Goal: Task Accomplishment & Management: Manage account settings

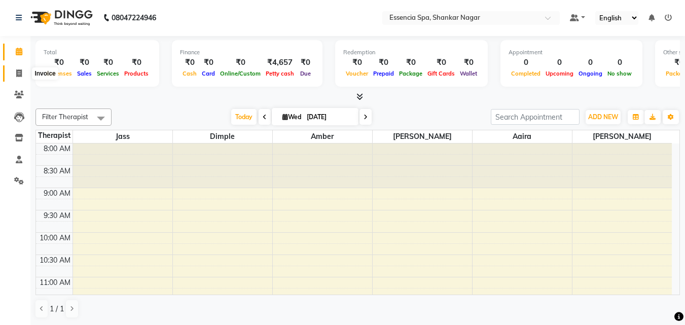
click at [14, 65] on link "Invoice" at bounding box center [15, 73] width 24 height 17
click at [17, 73] on icon at bounding box center [19, 74] width 6 height 8
select select "service"
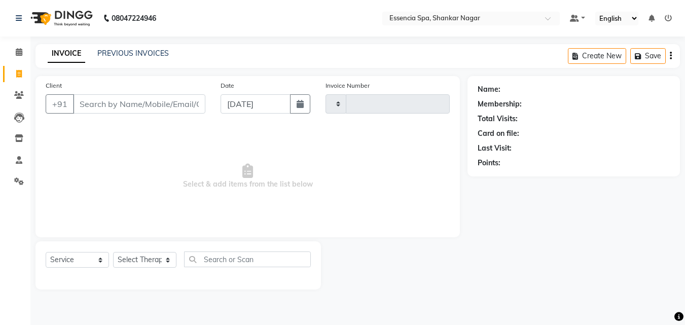
click at [118, 99] on input "Client" at bounding box center [139, 103] width 132 height 19
type input "9691590125"
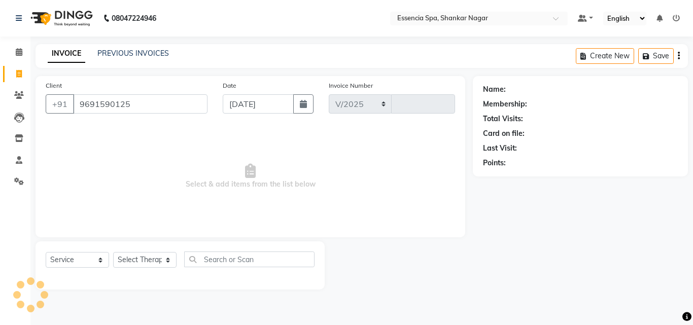
select select "7037"
type input "1285"
type input "9691590125"
click at [181, 109] on button "Add Client" at bounding box center [181, 103] width 52 height 19
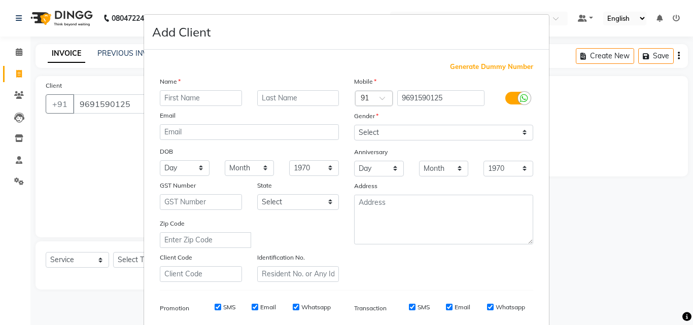
click at [187, 99] on input "text" at bounding box center [201, 98] width 82 height 16
click at [207, 98] on input "text" at bounding box center [201, 98] width 82 height 16
paste input "Himanshu"
type input "Himanshu"
click at [438, 129] on select "Select [DEMOGRAPHIC_DATA] [DEMOGRAPHIC_DATA] Other Prefer Not To Say" at bounding box center [443, 133] width 179 height 16
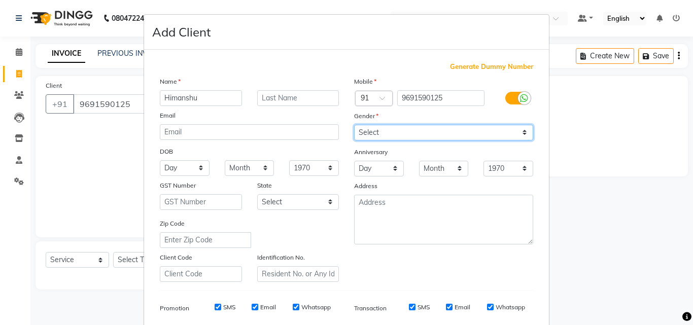
select select "[DEMOGRAPHIC_DATA]"
click at [354, 125] on select "Select [DEMOGRAPHIC_DATA] [DEMOGRAPHIC_DATA] Other Prefer Not To Say" at bounding box center [443, 133] width 179 height 16
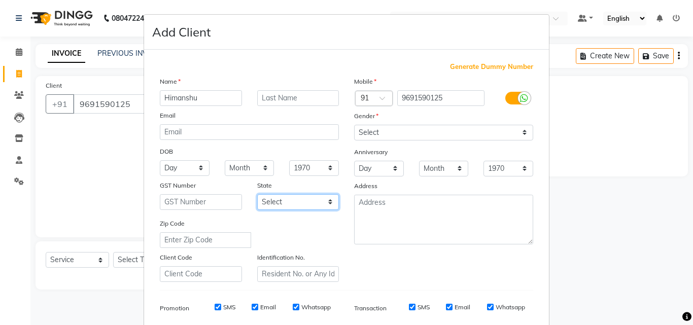
click at [294, 204] on select "Select [GEOGRAPHIC_DATA] [GEOGRAPHIC_DATA] [GEOGRAPHIC_DATA] [GEOGRAPHIC_DATA] …" at bounding box center [298, 202] width 82 height 16
select select "7"
click at [257, 194] on select "Select [GEOGRAPHIC_DATA] [GEOGRAPHIC_DATA] [GEOGRAPHIC_DATA] [GEOGRAPHIC_DATA] …" at bounding box center [298, 202] width 82 height 16
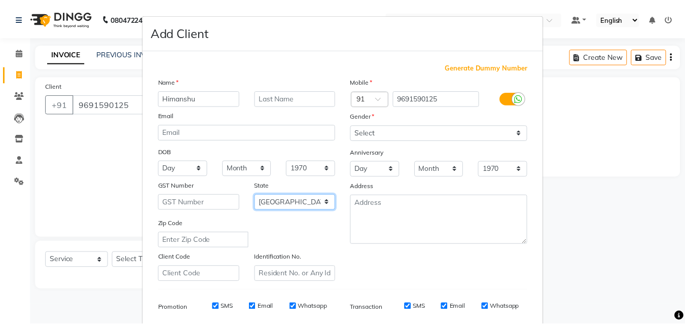
scroll to position [143, 0]
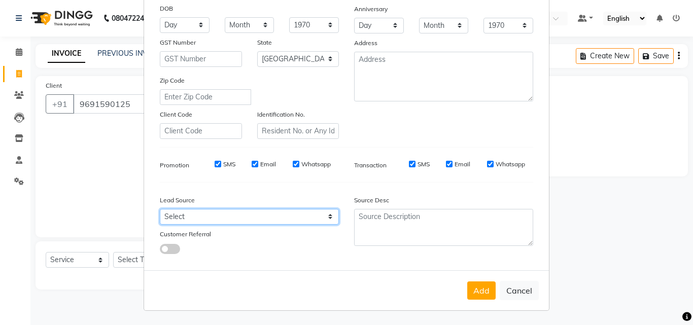
click at [290, 213] on select "Select Walk-in Referral Internet Friend Word of Mouth Advertisement Facebook Ju…" at bounding box center [249, 217] width 179 height 16
select select "48852"
click at [160, 209] on select "Select Walk-in Referral Internet Friend Word of Mouth Advertisement Facebook Ju…" at bounding box center [249, 217] width 179 height 16
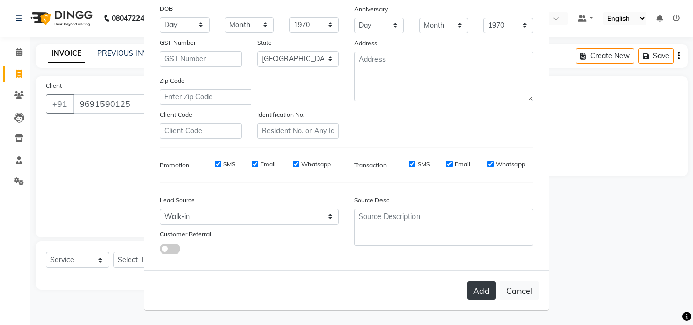
click at [478, 296] on button "Add" at bounding box center [481, 291] width 28 height 18
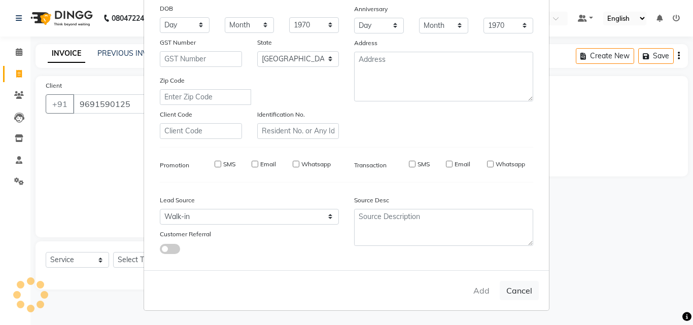
type input "96******25"
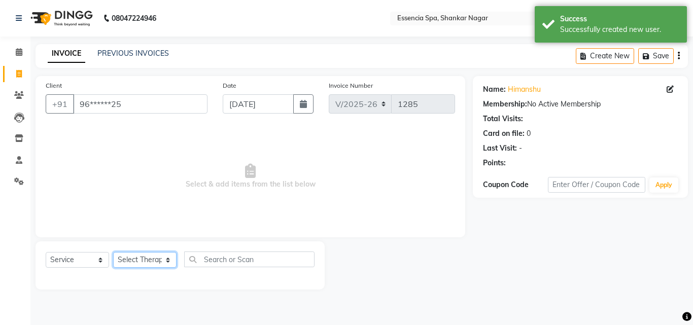
click at [153, 261] on select "Select Therapist [PERSON_NAME] [PERSON_NAME] [PERSON_NAME] [PERSON_NAME]" at bounding box center [144, 260] width 63 height 16
select select "58078"
click at [113, 252] on select "Select Therapist [PERSON_NAME] [PERSON_NAME] [PERSON_NAME] [PERSON_NAME]" at bounding box center [144, 260] width 63 height 16
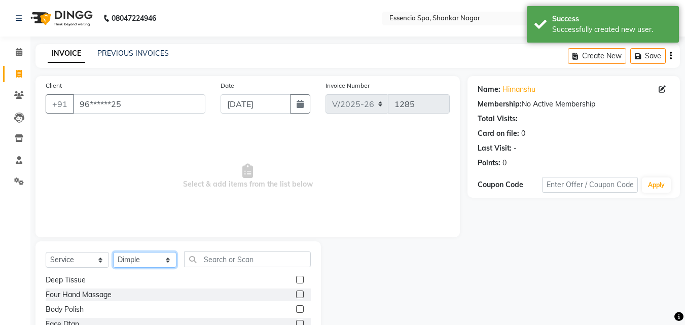
scroll to position [81, 0]
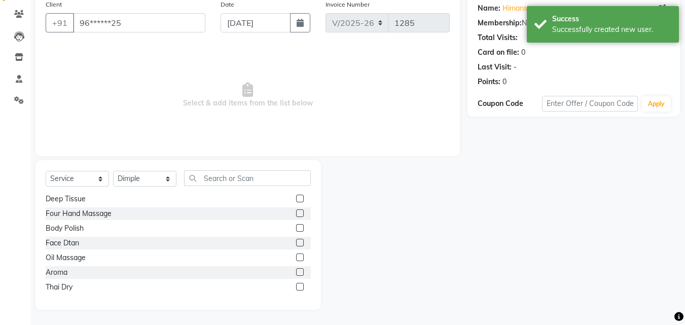
click at [296, 271] on label at bounding box center [300, 272] width 8 height 8
click at [296, 271] on input "checkbox" at bounding box center [299, 272] width 7 height 7
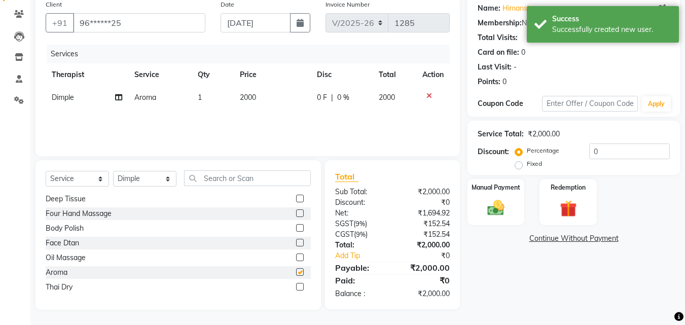
checkbox input "false"
click at [428, 97] on icon at bounding box center [430, 95] width 6 height 7
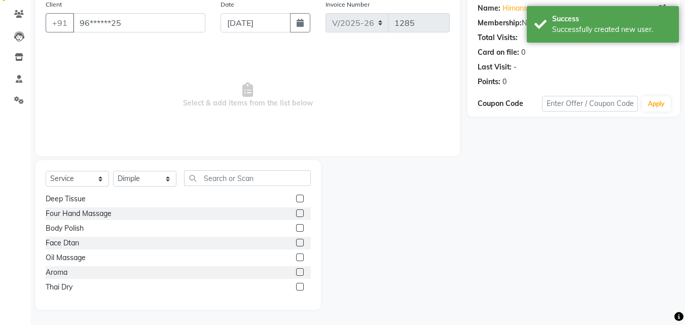
click at [296, 258] on label at bounding box center [300, 258] width 8 height 8
click at [296, 258] on input "checkbox" at bounding box center [299, 258] width 7 height 7
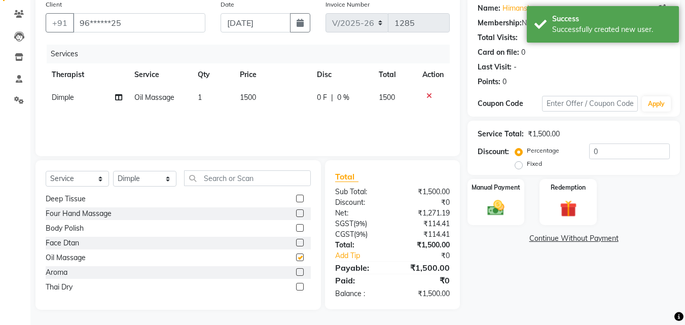
checkbox input "false"
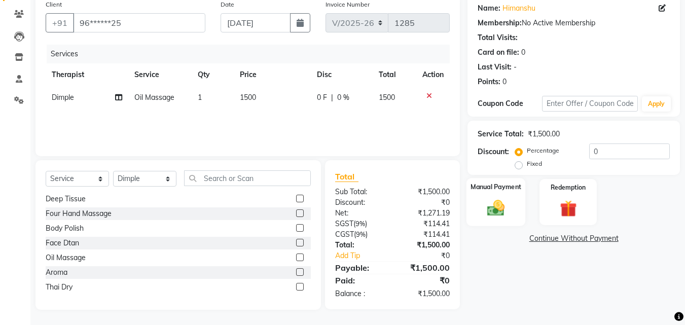
click at [495, 211] on img at bounding box center [496, 208] width 28 height 20
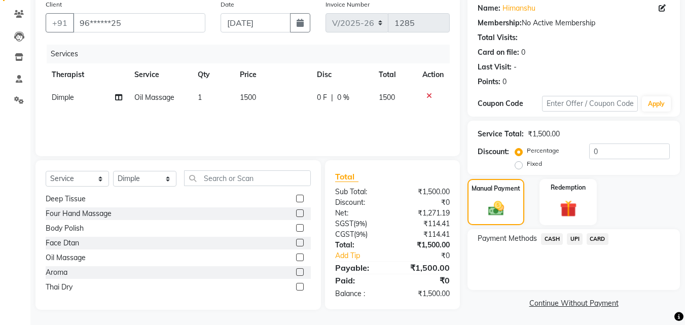
click at [319, 98] on span "0 F" at bounding box center [322, 97] width 10 height 11
select select "58078"
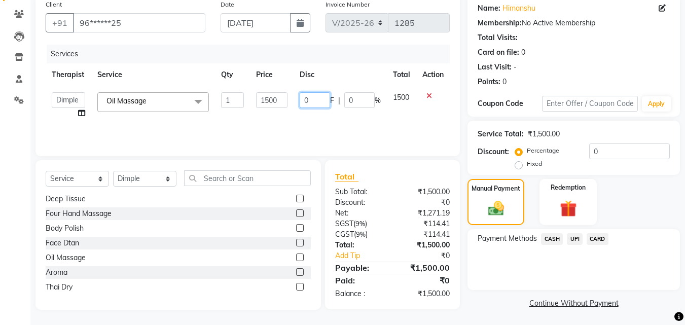
drag, startPoint x: 319, startPoint y: 98, endPoint x: 299, endPoint y: 100, distance: 19.8
click at [299, 100] on td "0 F | 0 %" at bounding box center [340, 105] width 93 height 39
type input "300"
click at [329, 136] on div "Services Therapist Service Qty Price Disc Total Action Aaira Amber Dimple [PERS…" at bounding box center [248, 95] width 404 height 101
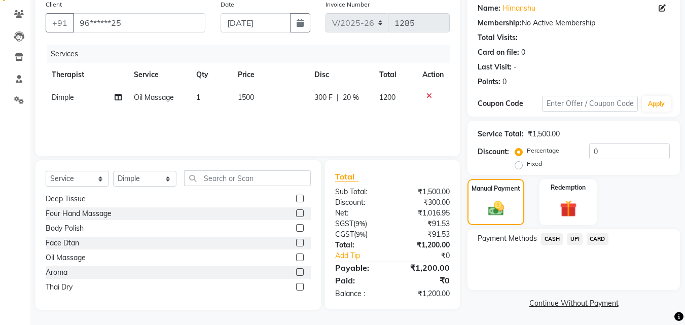
click at [556, 234] on span "CASH" at bounding box center [552, 239] width 22 height 12
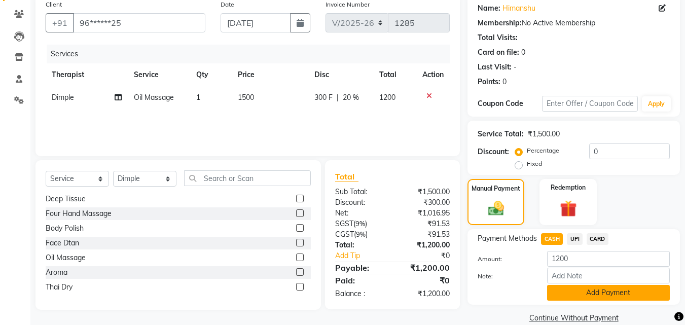
click at [592, 292] on button "Add Payment" at bounding box center [608, 293] width 123 height 16
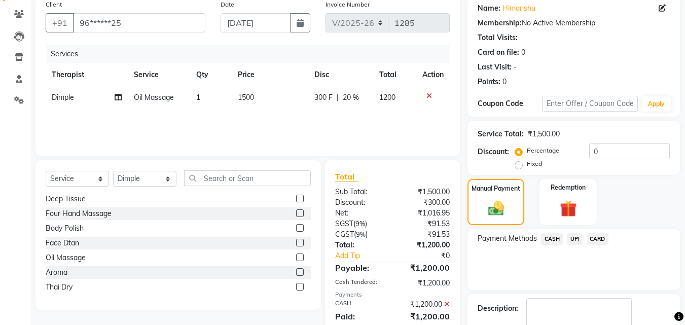
scroll to position [140, 0]
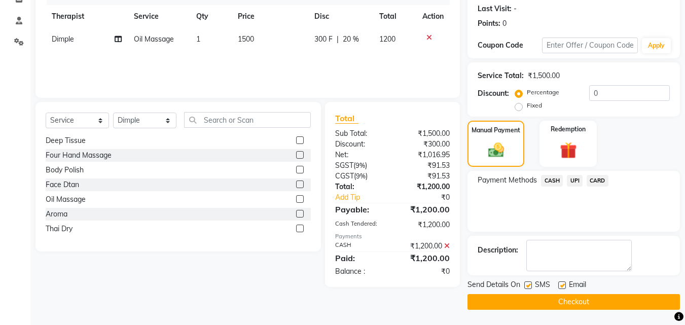
click at [570, 303] on button "Checkout" at bounding box center [574, 302] width 213 height 16
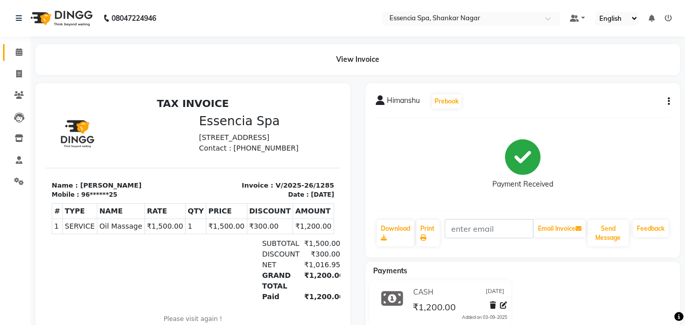
click at [7, 53] on link "Calendar" at bounding box center [15, 52] width 24 height 17
click at [13, 50] on span at bounding box center [19, 53] width 18 height 12
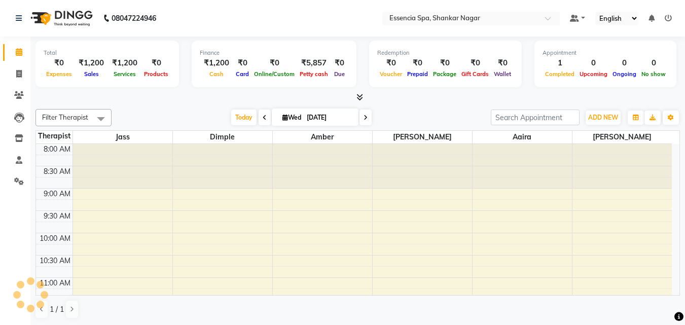
scroll to position [224, 0]
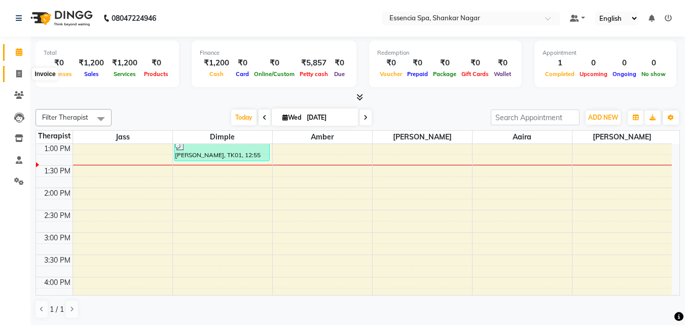
click at [13, 76] on span at bounding box center [19, 74] width 18 height 12
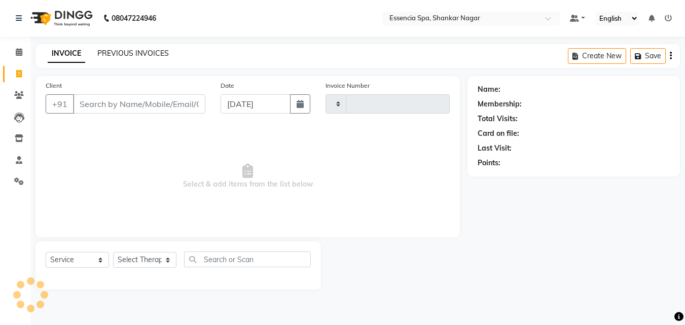
click at [130, 52] on link "PREVIOUS INVOICES" at bounding box center [133, 53] width 72 height 9
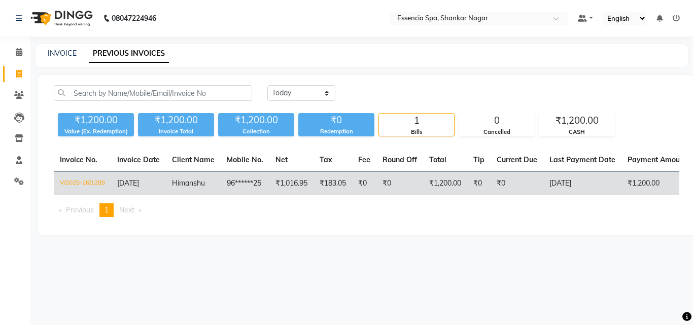
click at [227, 186] on td "96******25" at bounding box center [245, 184] width 49 height 24
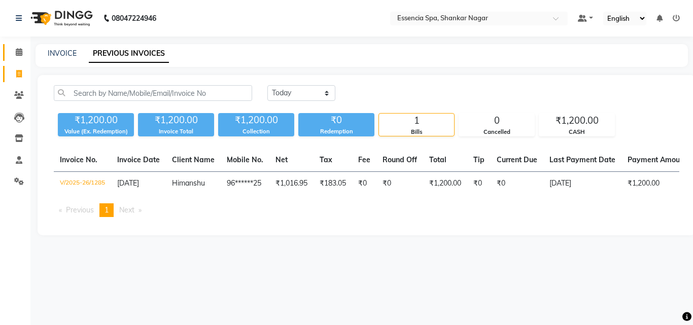
click at [16, 46] on link "Calendar" at bounding box center [15, 52] width 24 height 17
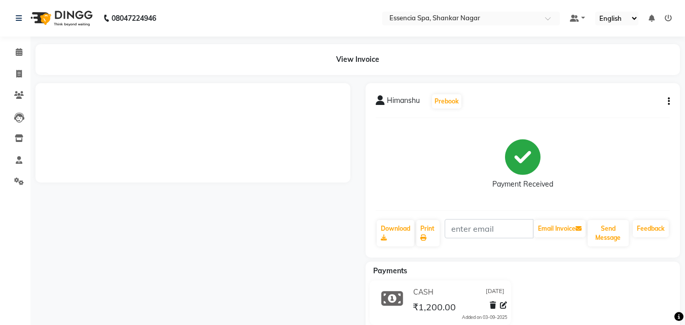
click at [663, 97] on div "[PERSON_NAME] Prebook" at bounding box center [523, 101] width 295 height 16
click at [666, 97] on button "button" at bounding box center [667, 101] width 6 height 11
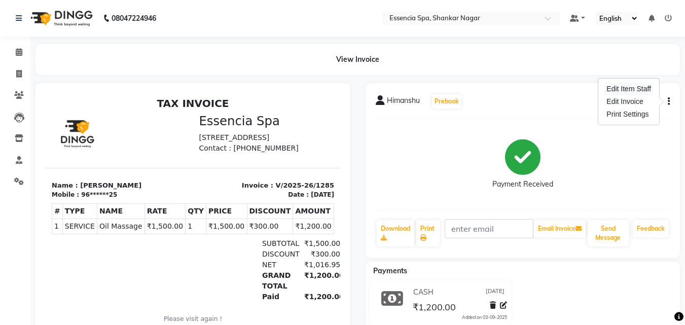
click at [638, 89] on div "Edit Item Staff" at bounding box center [629, 89] width 49 height 13
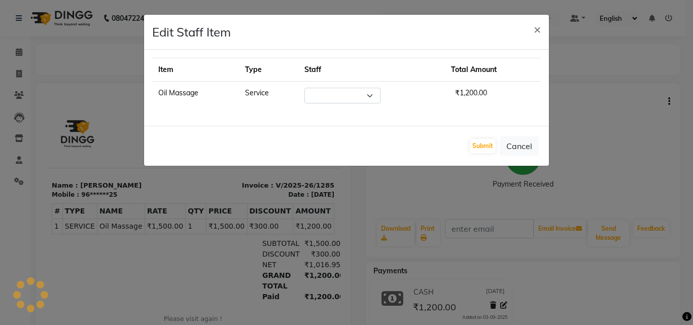
select select "58078"
click at [504, 146] on button "Cancel" at bounding box center [519, 145] width 39 height 19
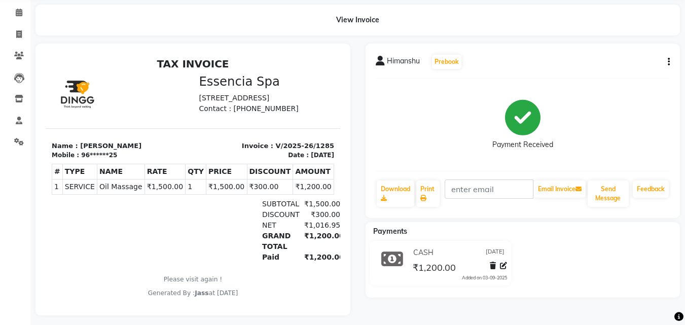
scroll to position [53, 0]
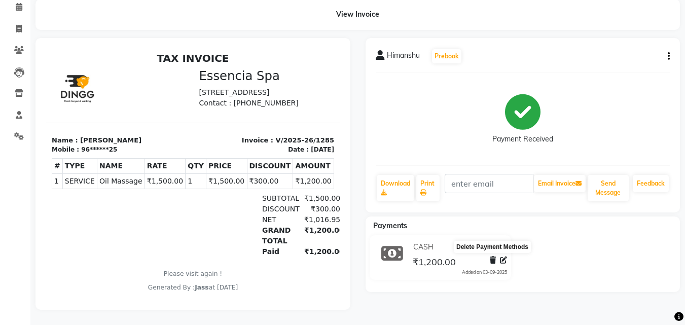
click at [495, 257] on icon at bounding box center [493, 260] width 6 height 7
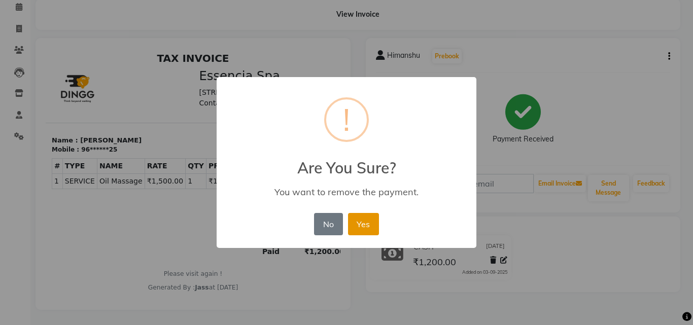
click at [367, 217] on button "Yes" at bounding box center [363, 224] width 31 height 22
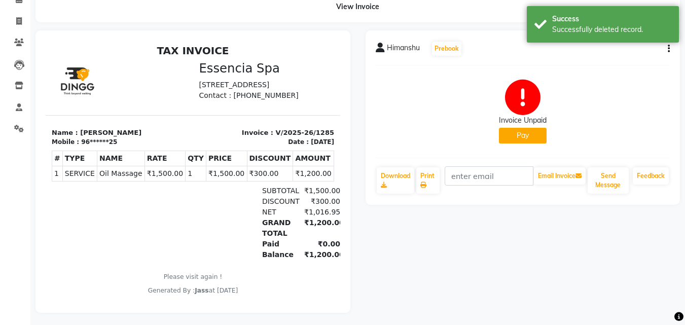
click at [528, 135] on button "Pay" at bounding box center [523, 136] width 48 height 16
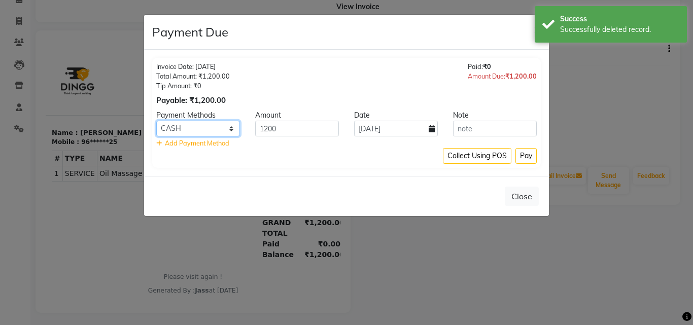
click at [200, 126] on select "CASH UPI CARD" at bounding box center [198, 129] width 84 height 16
select select "8"
click at [156, 121] on select "CASH UPI CARD" at bounding box center [198, 129] width 84 height 16
click at [521, 158] on button "Pay" at bounding box center [525, 156] width 21 height 16
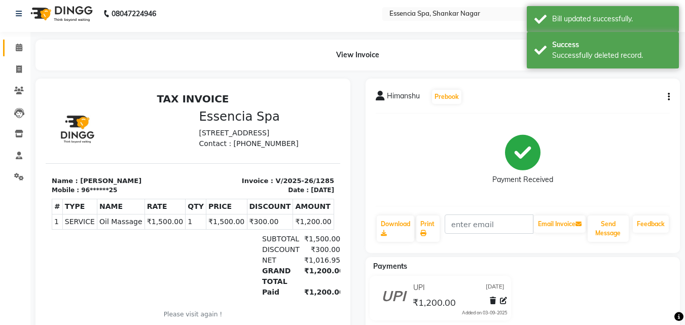
scroll to position [0, 0]
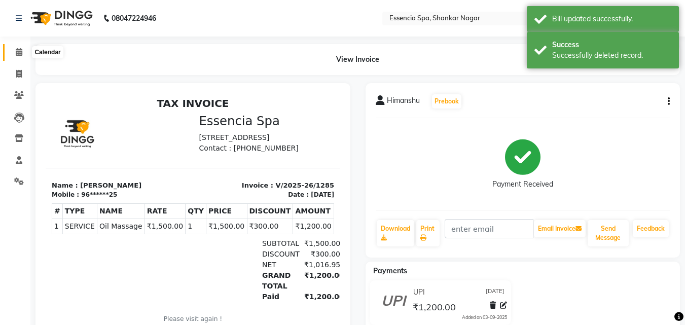
click at [14, 51] on span at bounding box center [19, 53] width 18 height 12
